Goal: Information Seeking & Learning: Check status

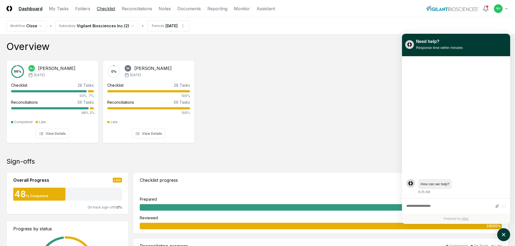
click at [108, 9] on link "Checklist" at bounding box center [106, 8] width 18 height 6
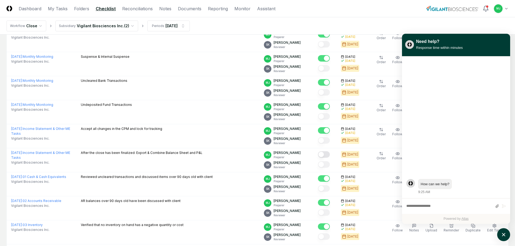
scroll to position [127, 0]
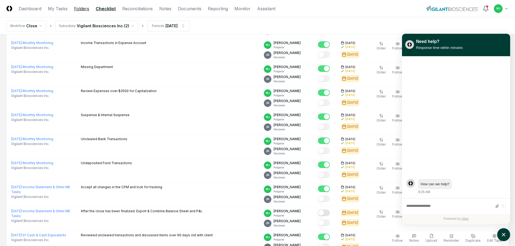
click at [80, 8] on link "Folders" at bounding box center [81, 8] width 15 height 6
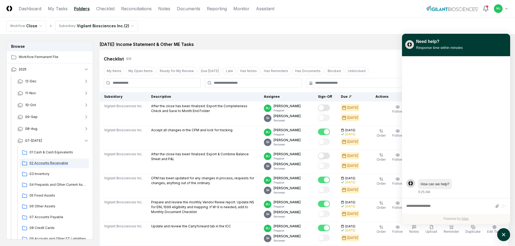
click at [51, 164] on span "02 Accounts Receivable" at bounding box center [57, 163] width 57 height 5
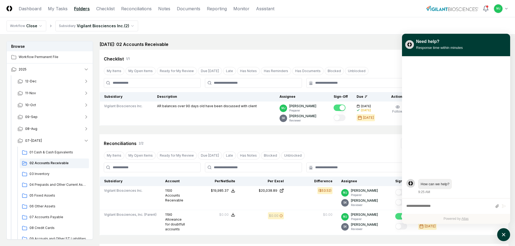
click at [358, 36] on main "Browse Workflow Permanent File 2025 [DATE]-Nov [DATE]-Sep [DATE]-[DATE] 01 Cash…" at bounding box center [257, 164] width 515 height 258
click at [501, 234] on icon "atlas-launcher" at bounding box center [504, 235] width 8 height 8
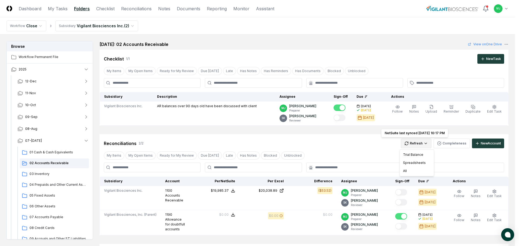
click at [412, 144] on html "CloseCore Dashboard My Tasks Folders Checklist Reconciliations Notes Documents …" at bounding box center [259, 162] width 519 height 325
click at [407, 170] on div "All" at bounding box center [417, 171] width 32 height 8
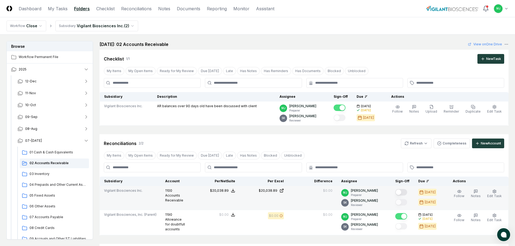
click at [405, 190] on button "Mark complete" at bounding box center [401, 192] width 12 height 6
click at [30, 6] on link "Dashboard" at bounding box center [30, 8] width 23 height 6
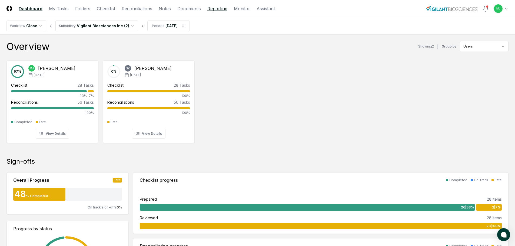
click at [220, 11] on link "Reporting" at bounding box center [217, 8] width 20 height 6
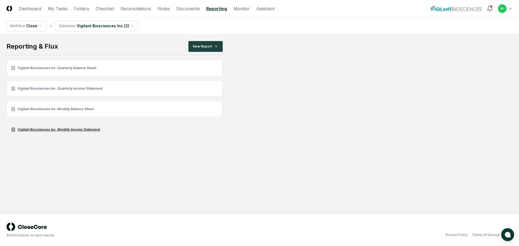
click at [64, 129] on link "Vigilant Biosciences Inc. Monthly Income Statement" at bounding box center [114, 130] width 216 height 16
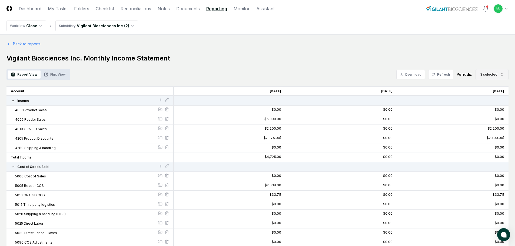
click at [487, 74] on span "3 selected" at bounding box center [488, 74] width 17 height 5
click at [482, 125] on icon "Suggestions" at bounding box center [482, 123] width 4 height 4
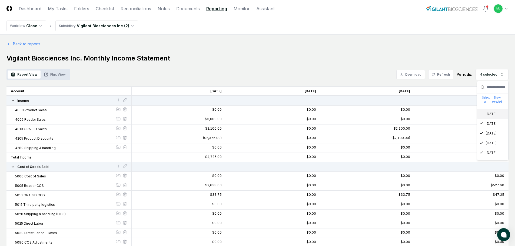
click at [208, 71] on div "Report View Flux View Download Refresh Periods: 4 selected Select all Show sele…" at bounding box center [257, 74] width 502 height 11
click at [57, 75] on button "Flux View" at bounding box center [55, 75] width 28 height 8
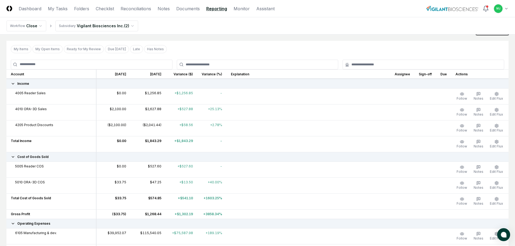
scroll to position [27, 0]
